Goal: Transaction & Acquisition: Obtain resource

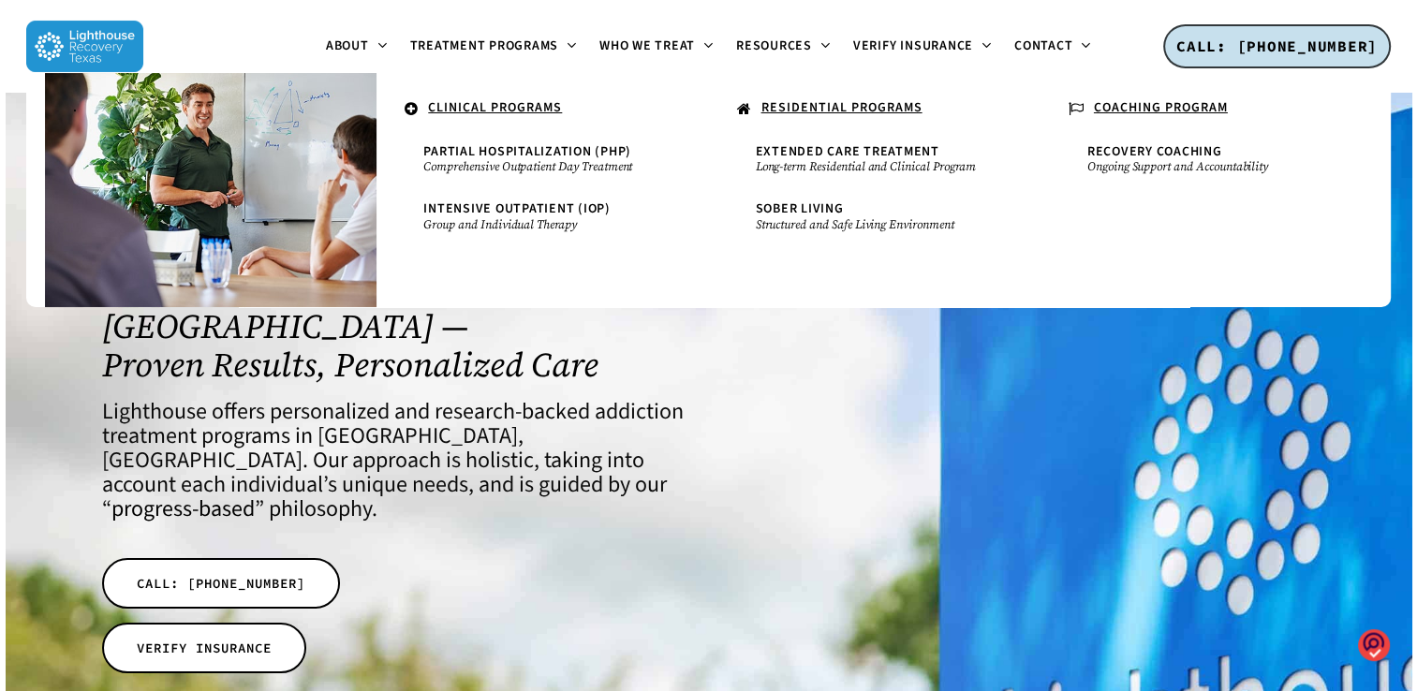
click at [822, 104] on u "RESIDENTIAL PROGRAMS" at bounding box center [842, 107] width 161 height 19
click at [806, 111] on u "RESIDENTIAL PROGRAMS" at bounding box center [842, 107] width 161 height 19
click at [801, 108] on u "RESIDENTIAL PROGRAMS" at bounding box center [842, 107] width 161 height 19
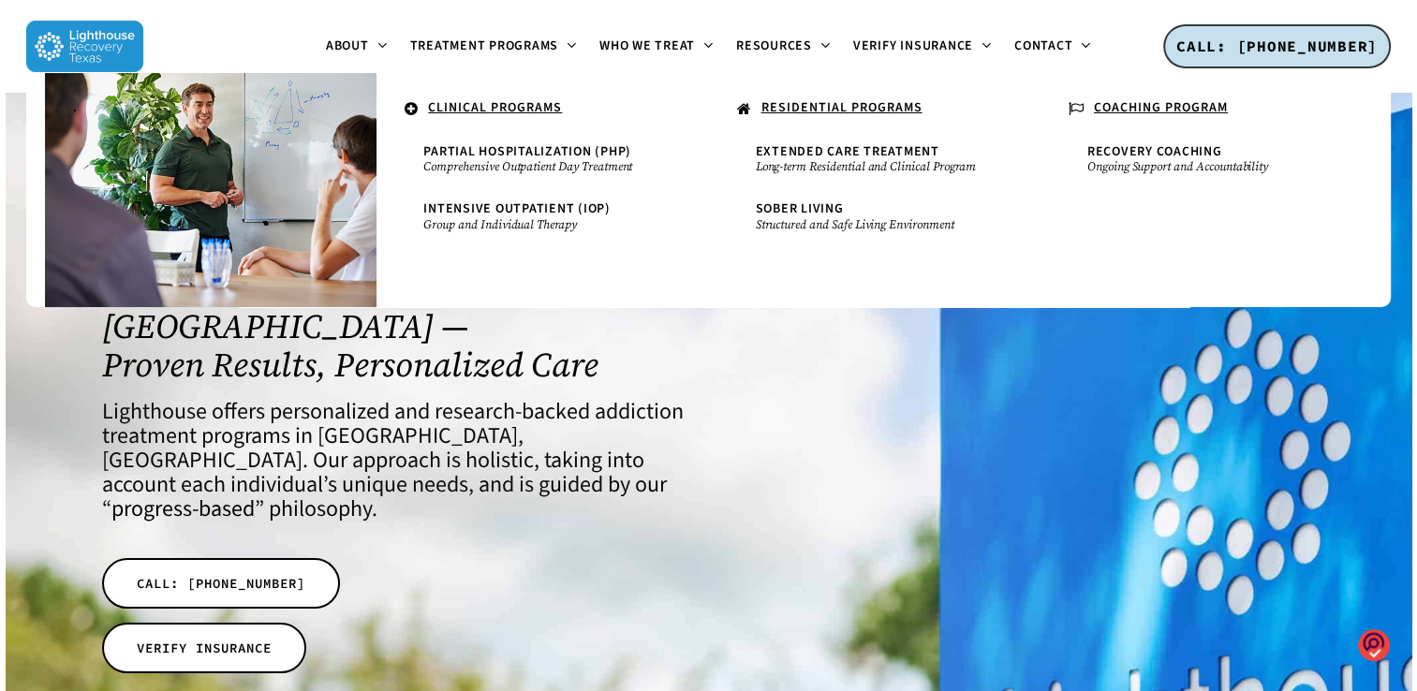
click at [801, 108] on u "RESIDENTIAL PROGRAMS" at bounding box center [842, 107] width 161 height 19
click at [856, 108] on u "RESIDENTIAL PROGRAMS" at bounding box center [842, 107] width 161 height 19
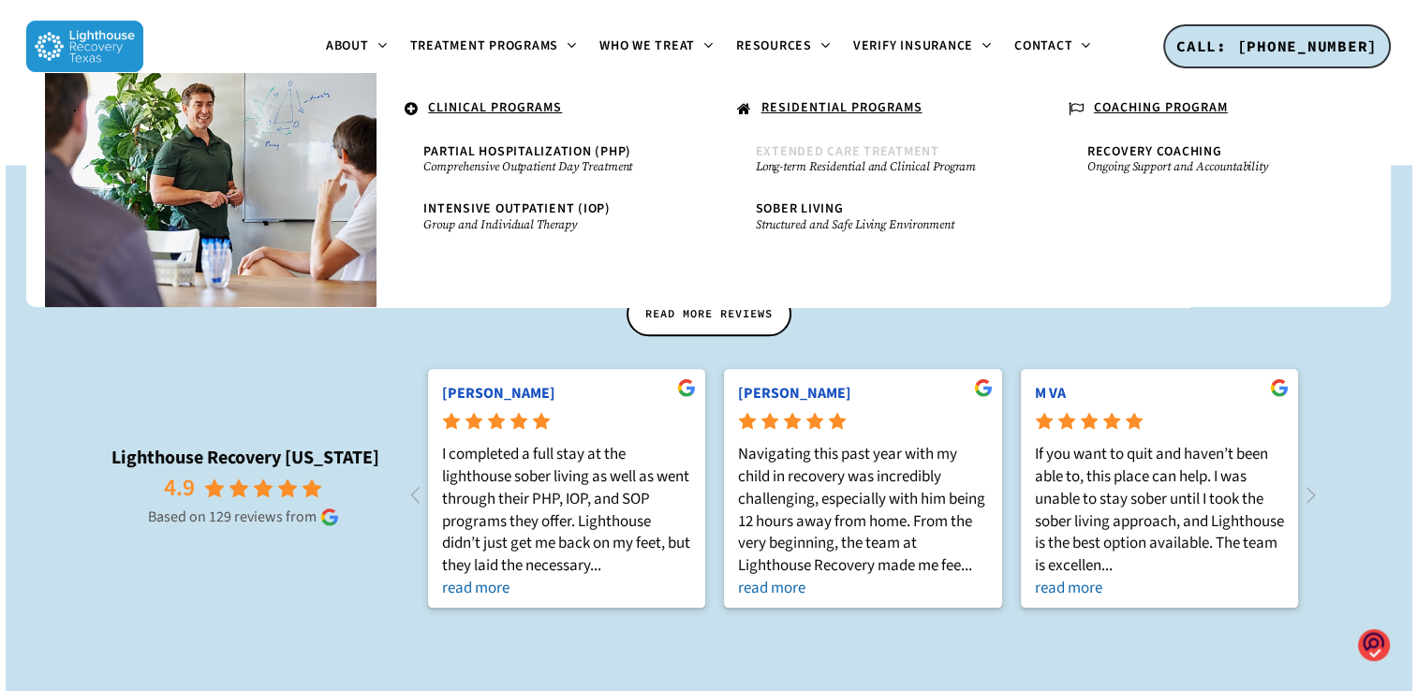
scroll to position [2424, 0]
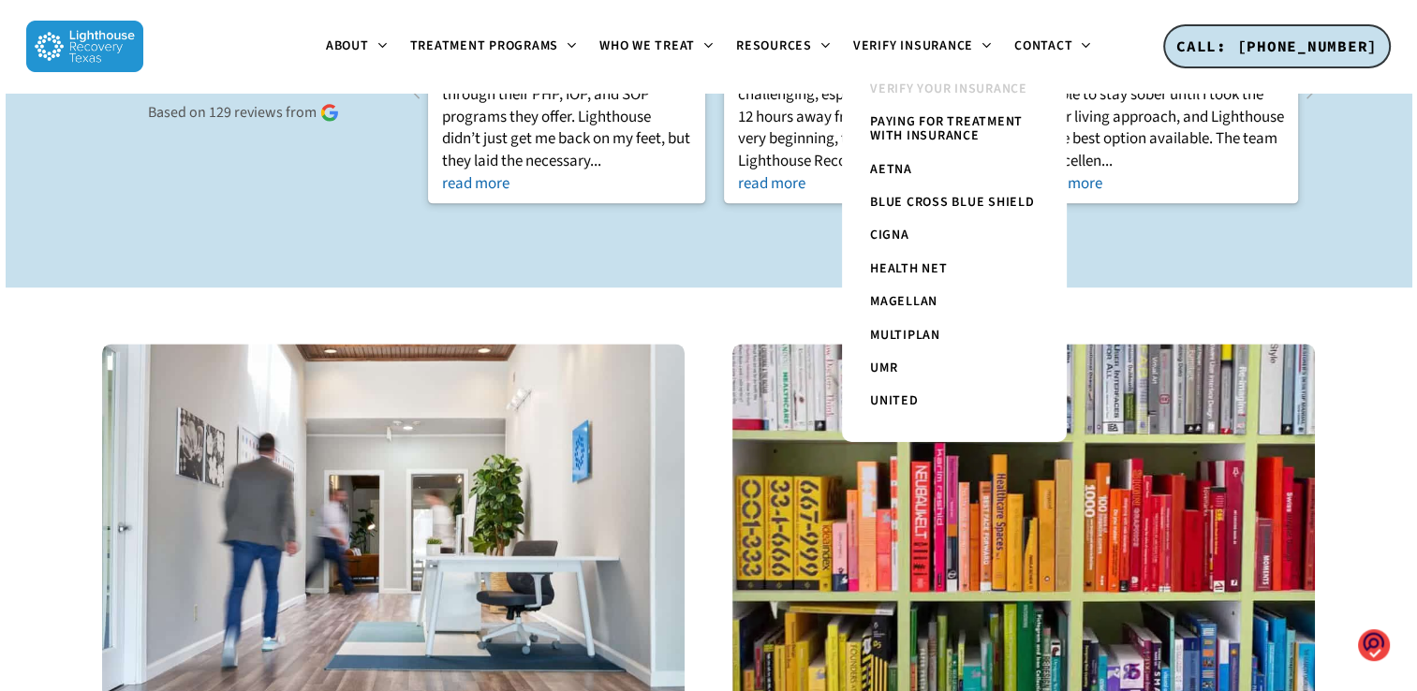
click at [929, 88] on span "Verify Your Insurance" at bounding box center [948, 89] width 157 height 19
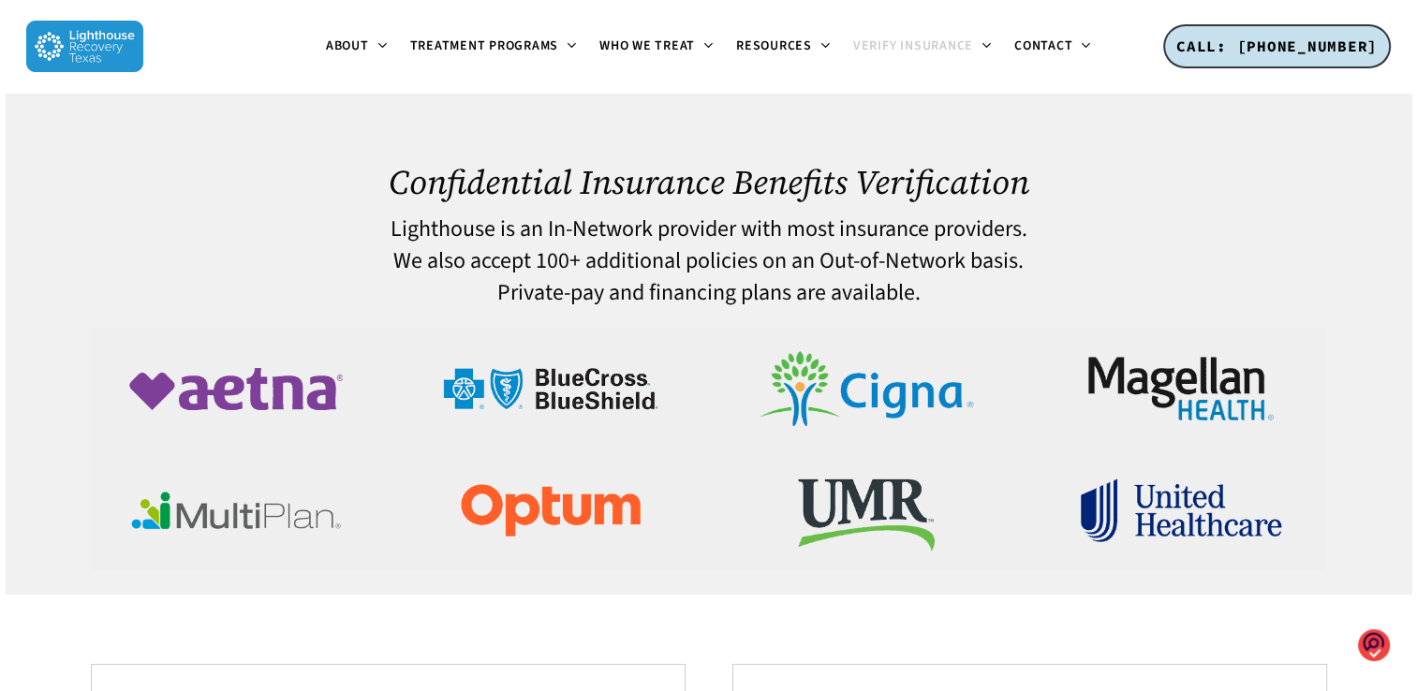
scroll to position [604, 0]
